Goal: Transaction & Acquisition: Download file/media

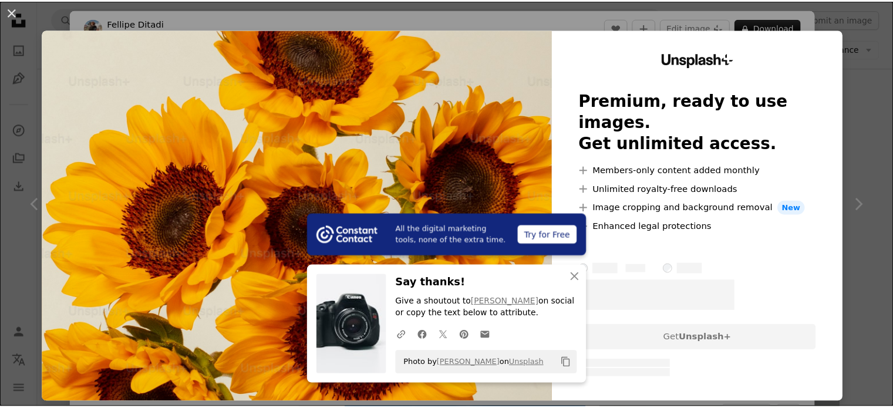
scroll to position [939, 0]
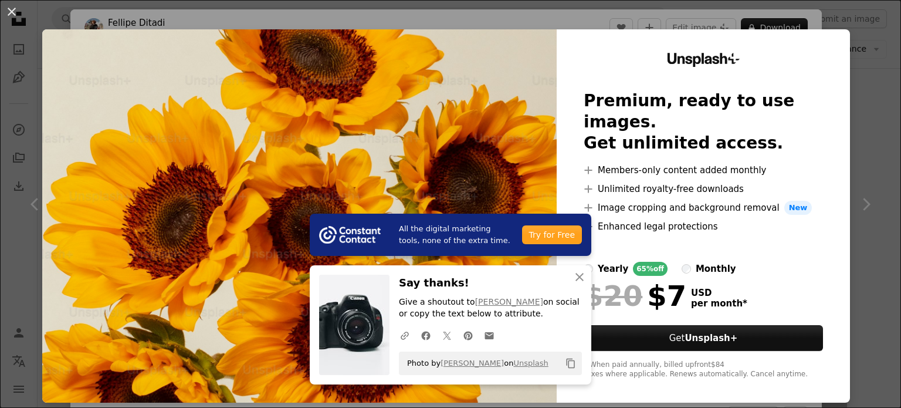
click at [843, 70] on div "An X shape All the digital marketing tools, none of the extra time. Try for Fre…" at bounding box center [450, 204] width 901 height 408
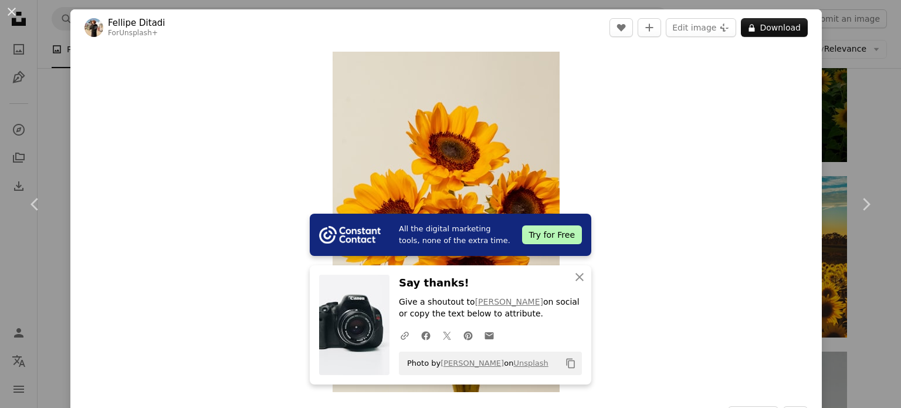
click at [836, 102] on div "An X shape Chevron left Chevron right All the digital marketing tools, none of …" at bounding box center [450, 204] width 901 height 408
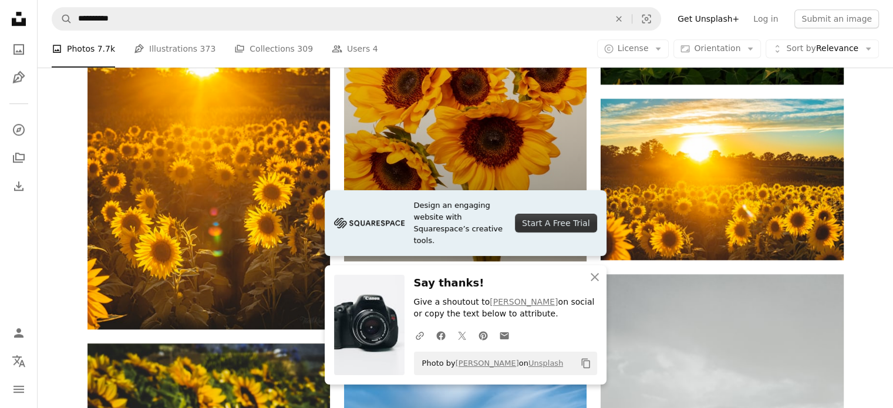
scroll to position [1115, 0]
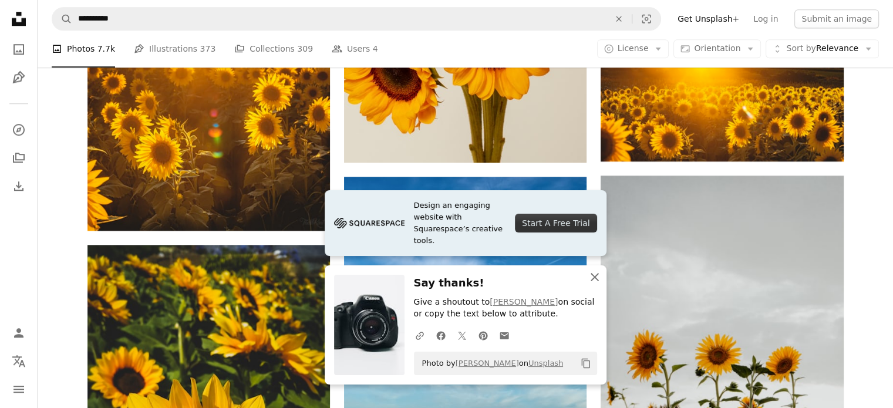
click at [590, 282] on icon "An X shape" at bounding box center [594, 277] width 14 height 14
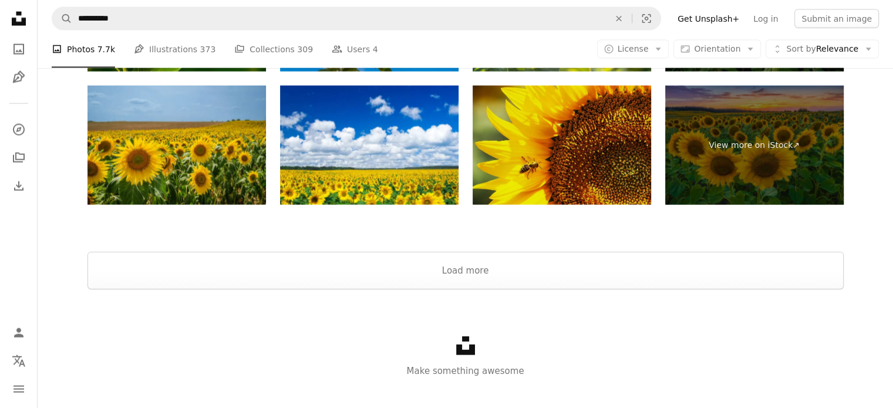
scroll to position [2708, 0]
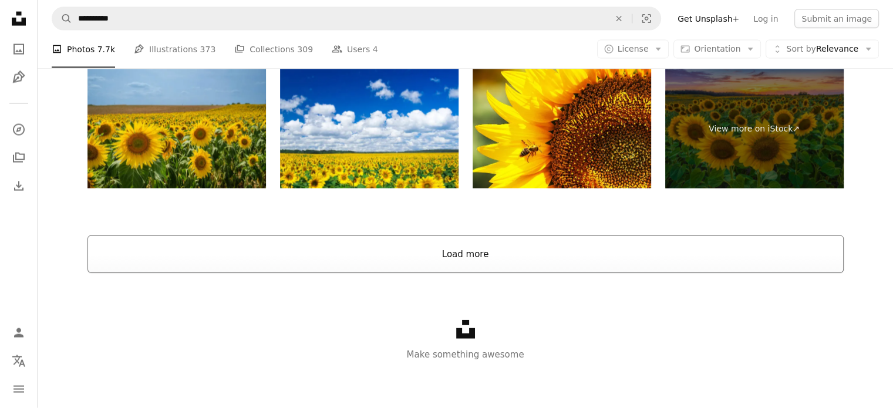
click at [481, 258] on button "Load more" at bounding box center [465, 254] width 756 height 38
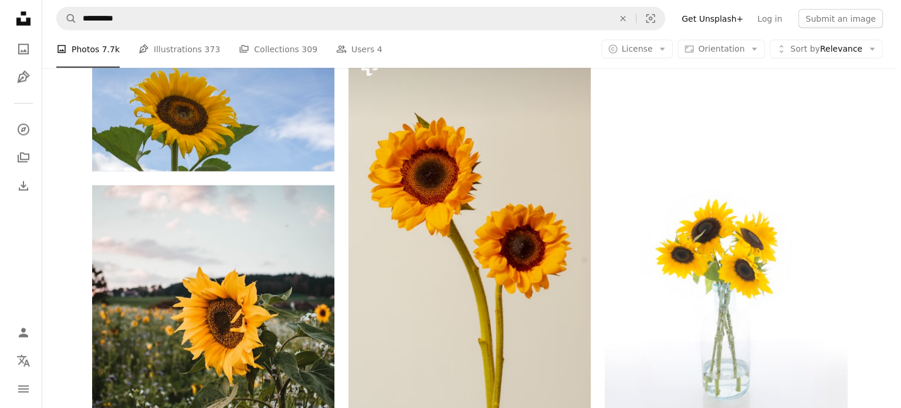
scroll to position [2473, 0]
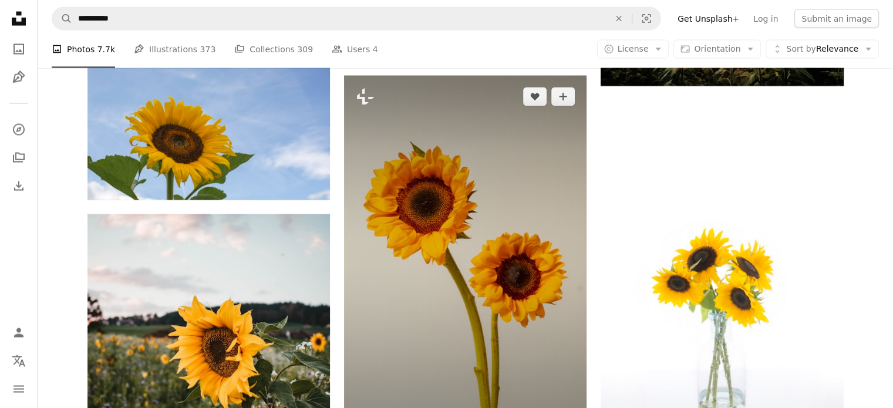
click at [478, 255] on img at bounding box center [465, 258] width 242 height 364
